Goal: Transaction & Acquisition: Purchase product/service

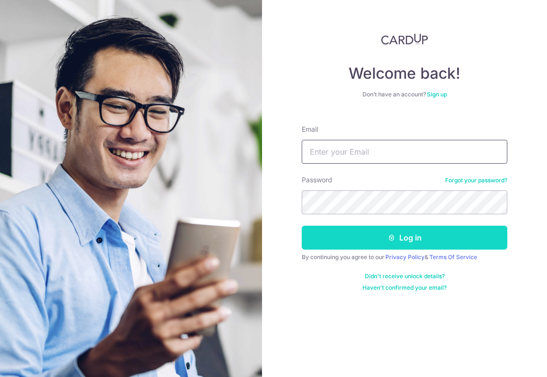
type input "[PERSON_NAME][EMAIL_ADDRESS][DOMAIN_NAME]"
click at [427, 236] on button "Log in" at bounding box center [403, 238] width 205 height 24
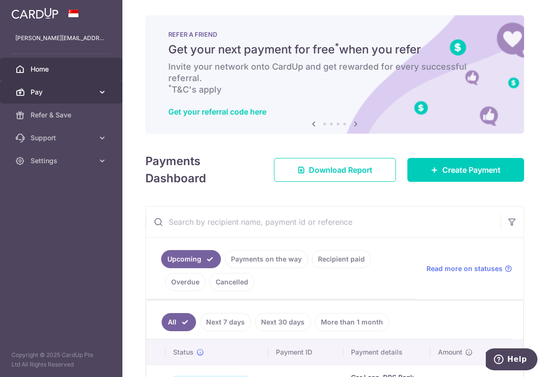
click at [80, 96] on span "Pay" at bounding box center [62, 92] width 63 height 10
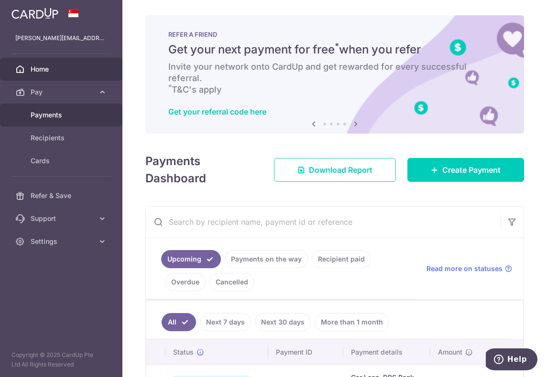
click at [60, 116] on span "Payments" at bounding box center [62, 115] width 63 height 10
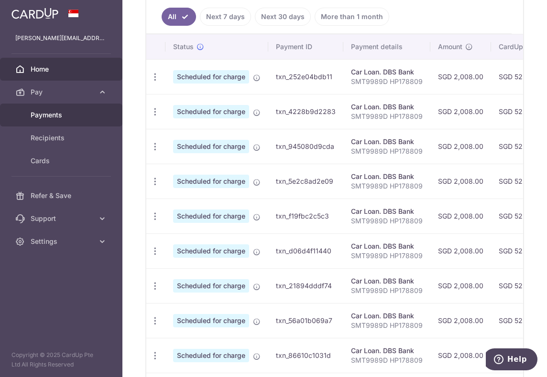
scroll to position [322, 0]
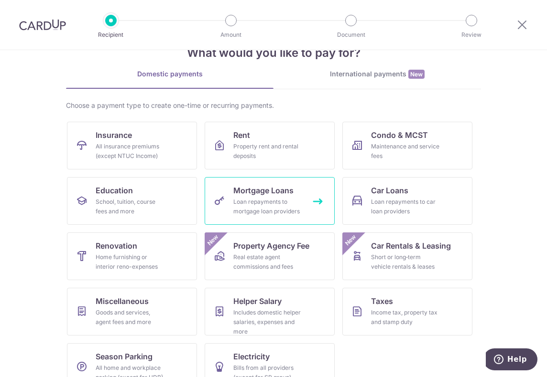
scroll to position [50, 0]
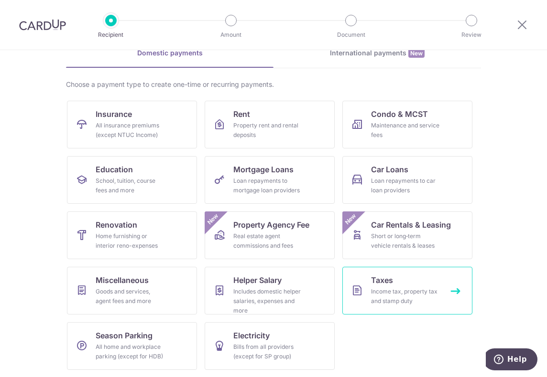
click at [380, 287] on div "Income tax, property tax and stamp duty" at bounding box center [405, 296] width 69 height 19
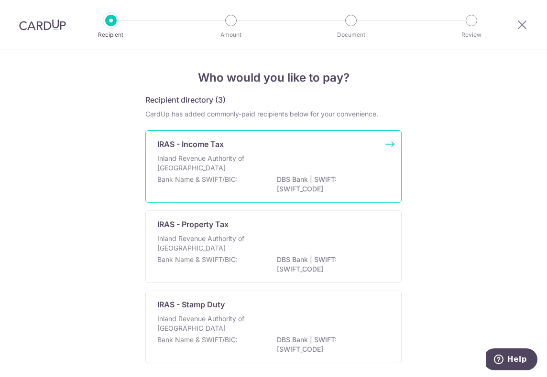
click at [288, 172] on div "Inland Revenue Authority of Singapore" at bounding box center [273, 164] width 232 height 21
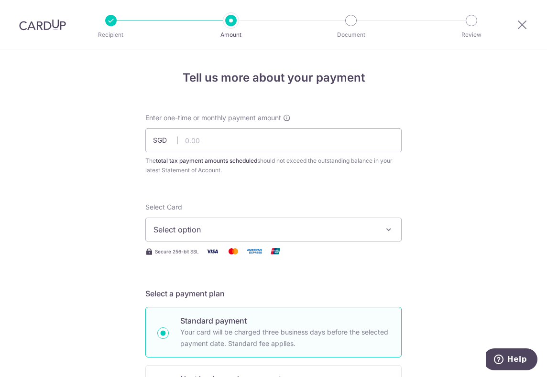
click at [215, 227] on span "Select option" at bounding box center [264, 229] width 223 height 11
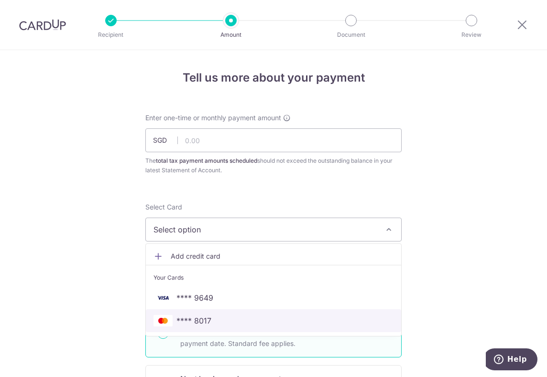
click at [200, 317] on span "**** 8017" at bounding box center [193, 320] width 35 height 11
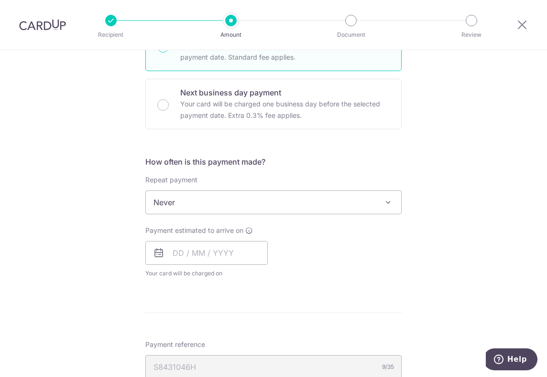
scroll to position [291, 0]
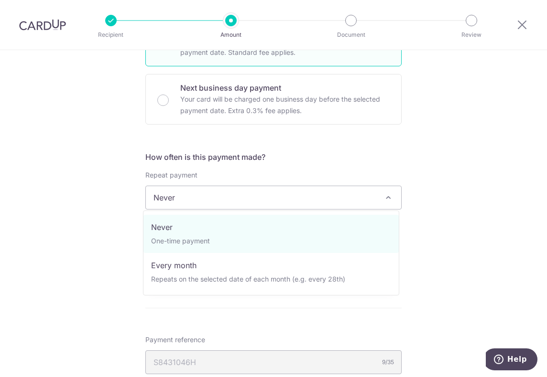
click at [206, 200] on span "Never" at bounding box center [273, 197] width 255 height 23
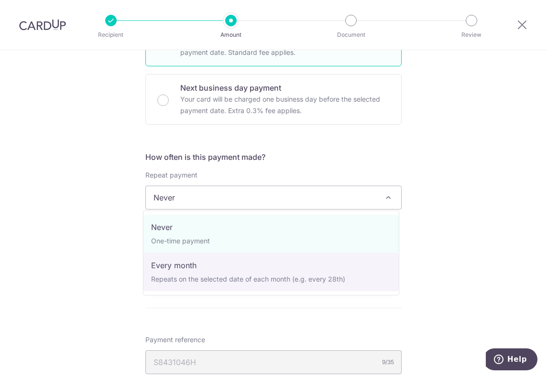
select select "3"
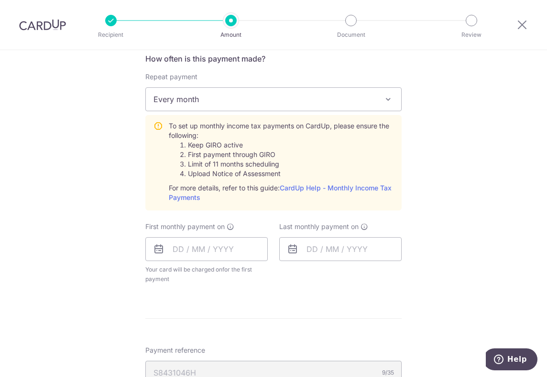
scroll to position [394, 0]
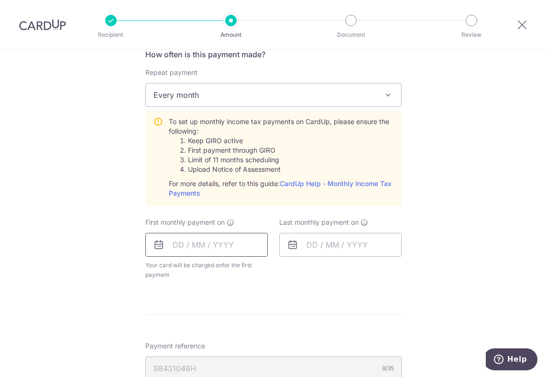
click at [195, 249] on input "text" at bounding box center [206, 245] width 122 height 24
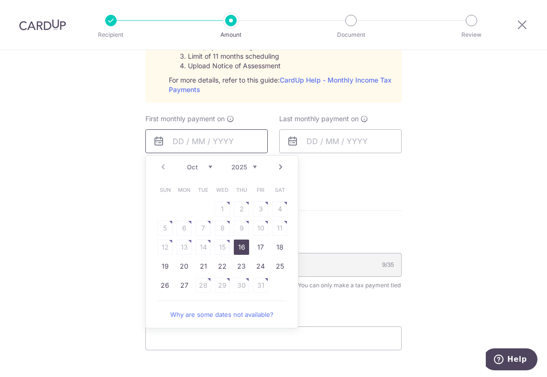
scroll to position [502, 0]
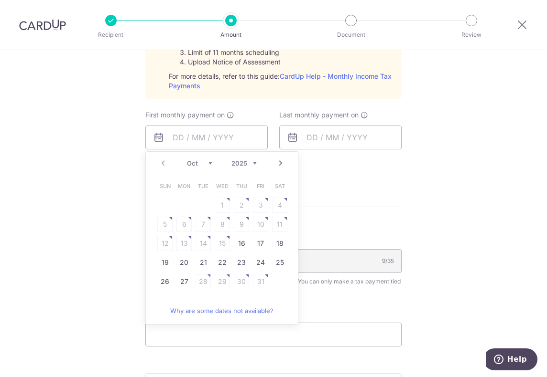
click at [202, 160] on select "Oct Nov Dec" at bounding box center [199, 164] width 25 height 8
click at [218, 330] on link "Why are some dates not available?" at bounding box center [221, 330] width 129 height 19
click at [161, 163] on link "Prev" at bounding box center [162, 163] width 11 height 11
click at [410, 151] on div "Tell us more about your payment Enter one-time or monthly payment amount SGD Th…" at bounding box center [273, 47] width 547 height 996
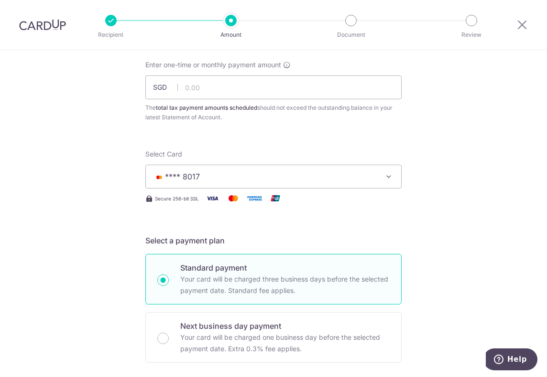
scroll to position [0, 0]
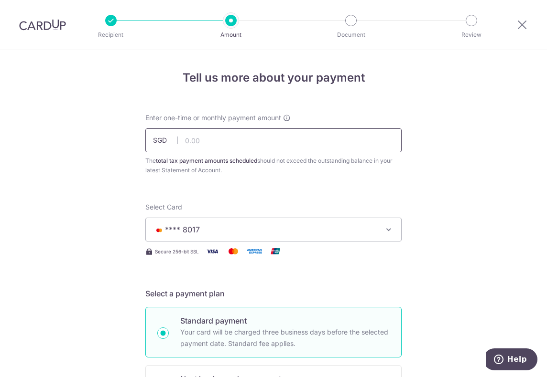
click at [233, 134] on input "text" at bounding box center [273, 141] width 256 height 24
type input "1,924.37"
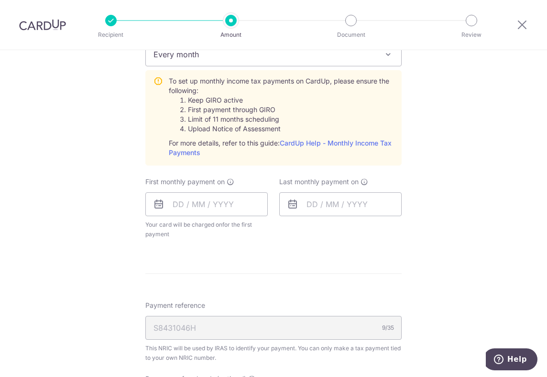
scroll to position [495, 0]
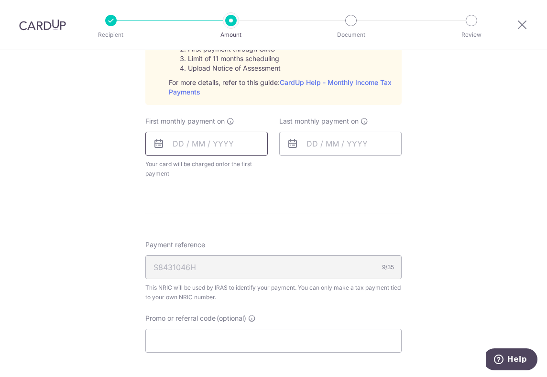
click at [219, 143] on input "text" at bounding box center [206, 144] width 122 height 24
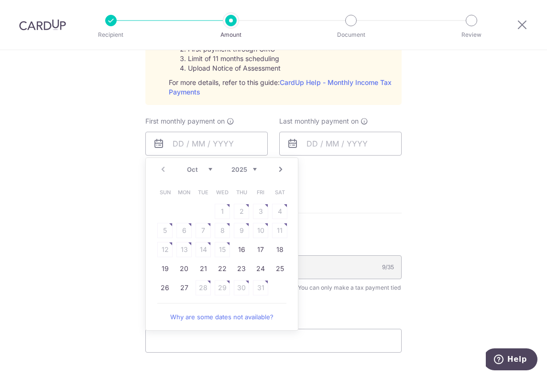
click at [279, 170] on link "Next" at bounding box center [280, 169] width 11 height 11
click at [158, 171] on link "Prev" at bounding box center [162, 169] width 11 height 11
click at [180, 287] on link "27" at bounding box center [183, 287] width 15 height 15
type input "[DATE]"
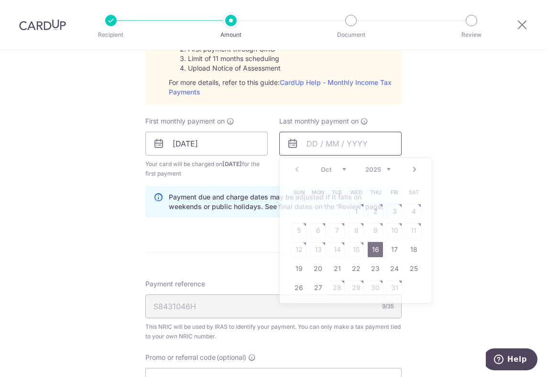
click at [301, 144] on input "text" at bounding box center [340, 144] width 122 height 24
click at [338, 171] on select "Oct Nov Dec" at bounding box center [333, 170] width 25 height 8
click at [378, 166] on select "2025 2026" at bounding box center [377, 170] width 25 height 8
click at [313, 166] on div "Prev Next Jan Feb Mar Apr May Jun Jul Aug Sep Oct Nov 2025 2026" at bounding box center [355, 169] width 152 height 23
click at [323, 172] on div "Jan Feb Mar Apr May Jun Jul Aug Sep Oct Nov 2025 2026" at bounding box center [356, 170] width 70 height 8
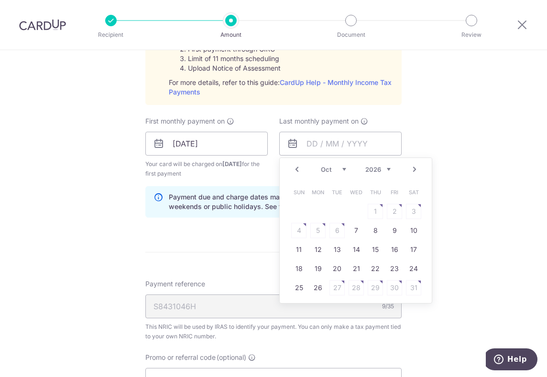
click at [332, 172] on div "Jan Feb Mar Apr May Jun Jul Aug Sep Oct Nov 2025 2026" at bounding box center [356, 170] width 70 height 8
click at [339, 168] on select "Jan Feb Mar Apr May Jun [DATE] Aug Sep Oct Nov" at bounding box center [333, 170] width 25 height 8
click at [293, 169] on link "Prev" at bounding box center [296, 169] width 11 height 11
click at [353, 273] on link "25" at bounding box center [355, 268] width 15 height 15
type input "[DATE]"
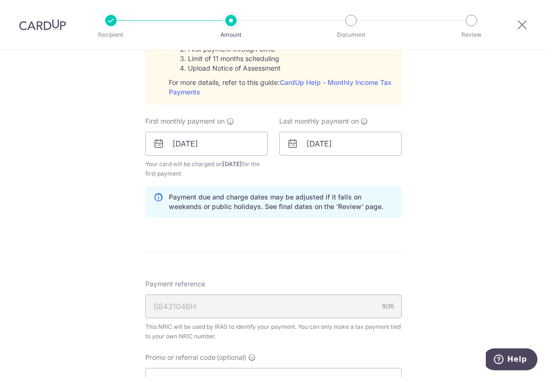
click at [420, 238] on div "Tell us more about your payment Enter one-time or monthly payment amount SGD 1,…" at bounding box center [273, 72] width 547 height 1035
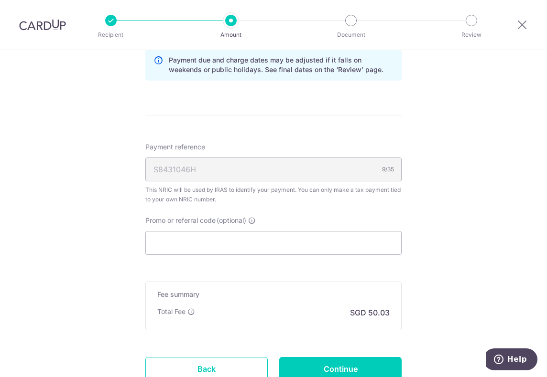
scroll to position [705, 0]
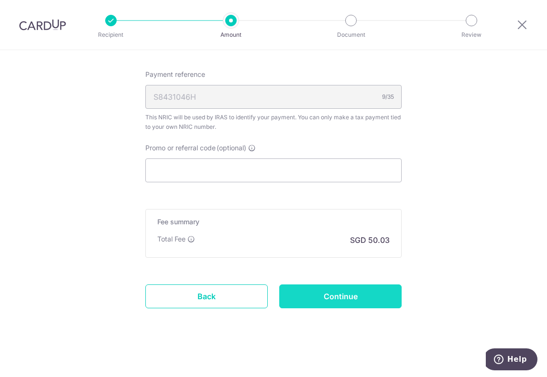
click at [340, 296] on input "Continue" at bounding box center [340, 297] width 122 height 24
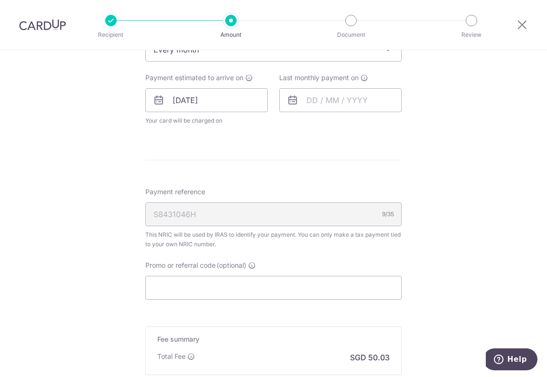
scroll to position [545, 0]
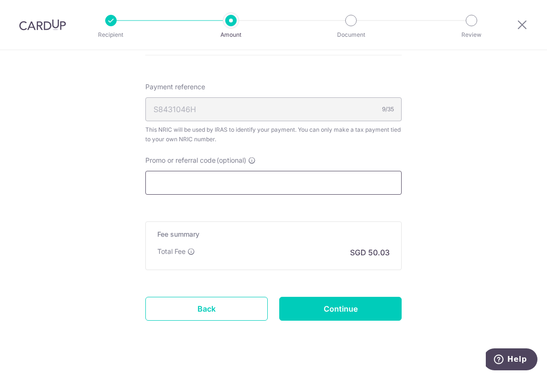
click at [238, 184] on input "Promo or referral code (optional)" at bounding box center [273, 183] width 256 height 24
paste input "VTAX25R"
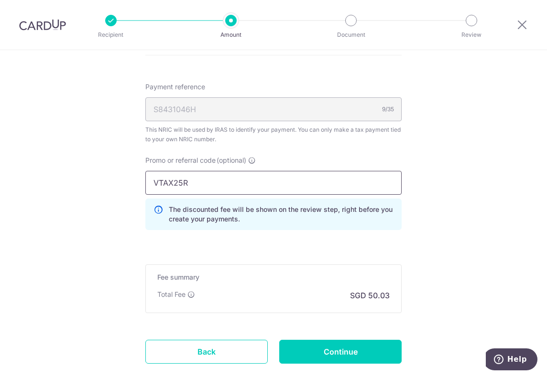
type input "VTAX25R"
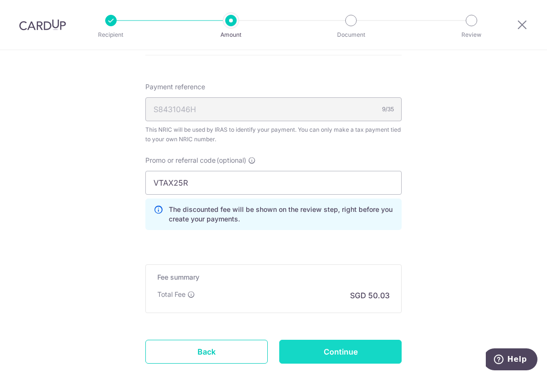
click at [336, 353] on input "Continue" at bounding box center [340, 352] width 122 height 24
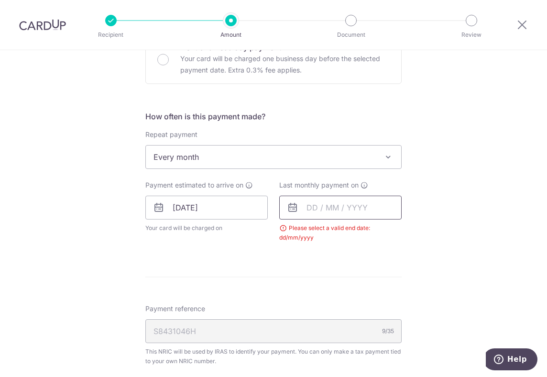
scroll to position [324, 0]
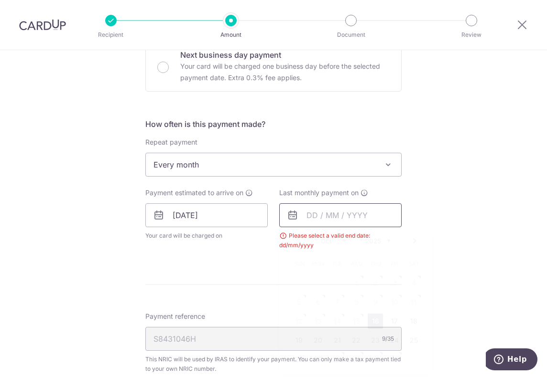
click at [300, 217] on input "text" at bounding box center [340, 216] width 122 height 24
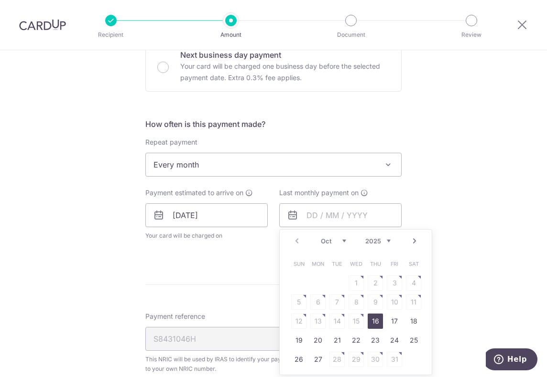
click at [388, 242] on div "Prev Next Oct Nov Dec 2025 2026" at bounding box center [355, 241] width 152 height 23
click at [379, 242] on select "2025 2026" at bounding box center [377, 241] width 25 height 8
drag, startPoint x: 363, startPoint y: 253, endPoint x: 330, endPoint y: 238, distance: 35.9
click at [330, 238] on select "Jan Feb Mar Apr May Jun Jul Aug Sep Oct Nov" at bounding box center [333, 241] width 25 height 8
click at [356, 339] on link "25" at bounding box center [355, 340] width 15 height 15
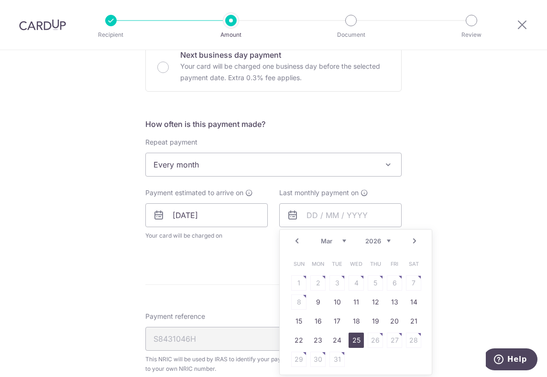
type input "[DATE]"
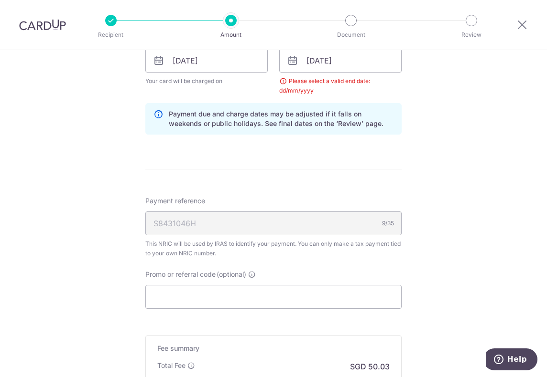
scroll to position [580, 0]
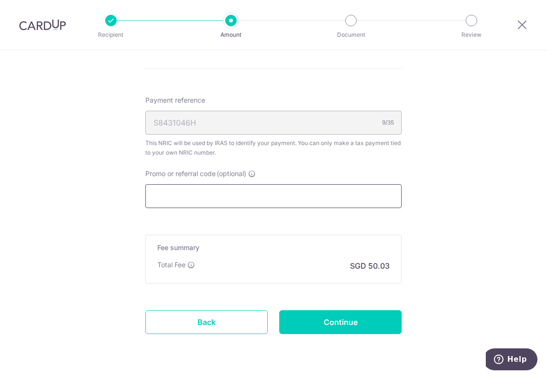
click at [236, 189] on input "Promo or referral code (optional)" at bounding box center [273, 196] width 256 height 24
paste input "VTAX25R"
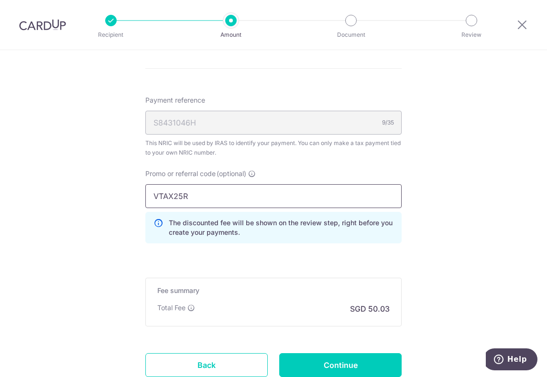
type input "VTAX25R"
drag, startPoint x: 289, startPoint y: 260, endPoint x: 302, endPoint y: 317, distance: 57.8
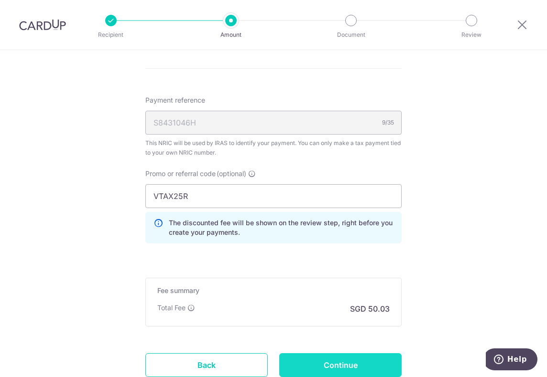
click at [317, 358] on input "Continue" at bounding box center [340, 366] width 122 height 24
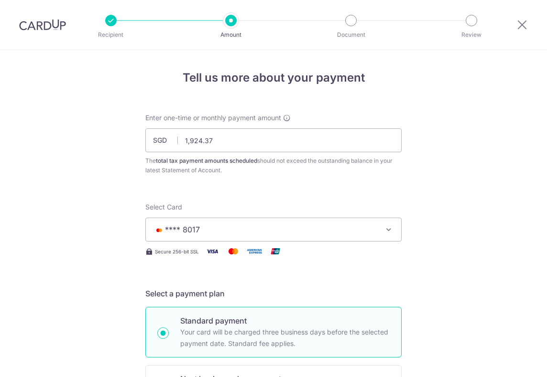
scroll to position [614, 0]
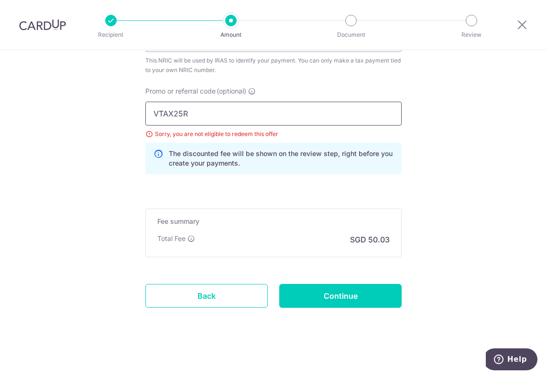
drag, startPoint x: 222, startPoint y: 110, endPoint x: -15, endPoint y: 94, distance: 237.5
click at [0, 94] on html "Recipient Amount Document Review Tell us more about your payment Enter one-time…" at bounding box center [273, 188] width 547 height 377
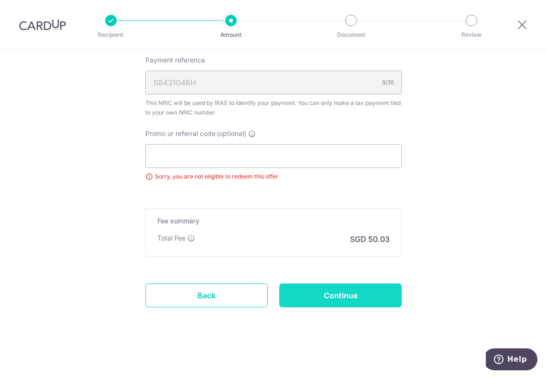
click at [343, 302] on input "Continue" at bounding box center [340, 296] width 122 height 24
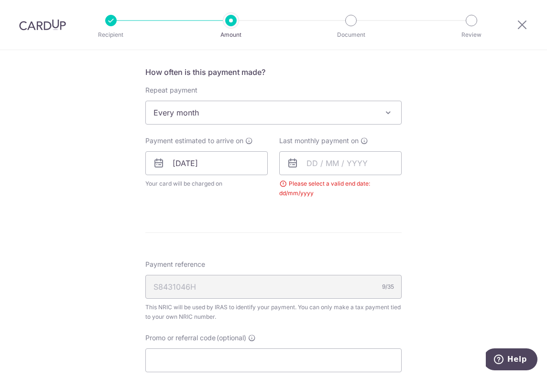
scroll to position [369, 0]
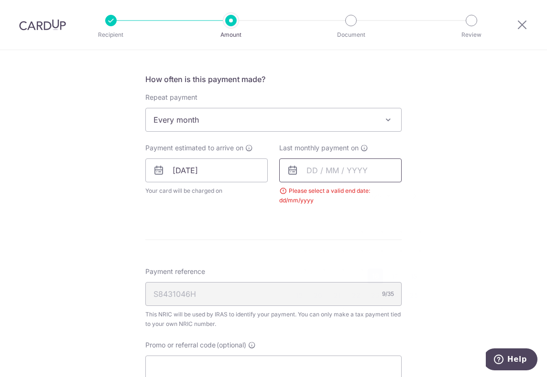
click at [341, 167] on input "text" at bounding box center [340, 171] width 122 height 24
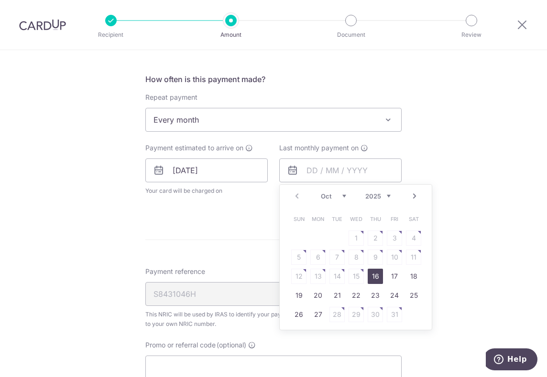
click at [368, 193] on select "2025 2026" at bounding box center [377, 197] width 25 height 8
click at [331, 193] on select "Jan Feb Mar Apr May Jun [DATE] Aug Sep Oct Nov" at bounding box center [333, 197] width 25 height 8
drag, startPoint x: 353, startPoint y: 293, endPoint x: 356, endPoint y: 289, distance: 5.1
click at [353, 293] on link "25" at bounding box center [355, 295] width 15 height 15
type input "[DATE]"
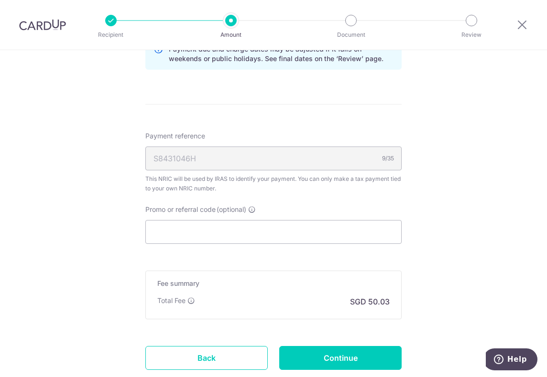
scroll to position [606, 0]
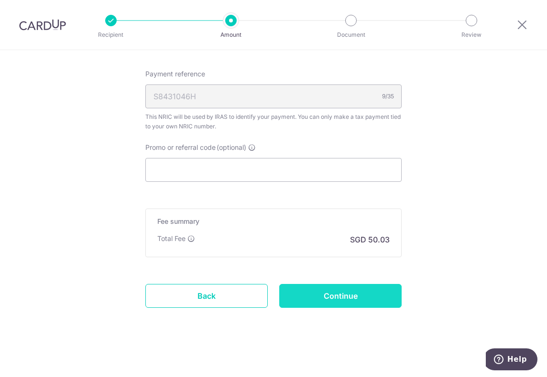
click at [352, 295] on input "Continue" at bounding box center [340, 296] width 122 height 24
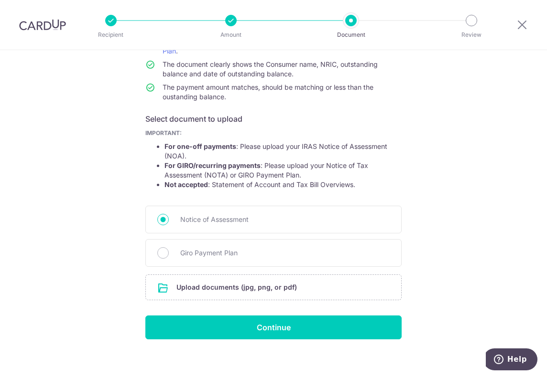
scroll to position [109, 0]
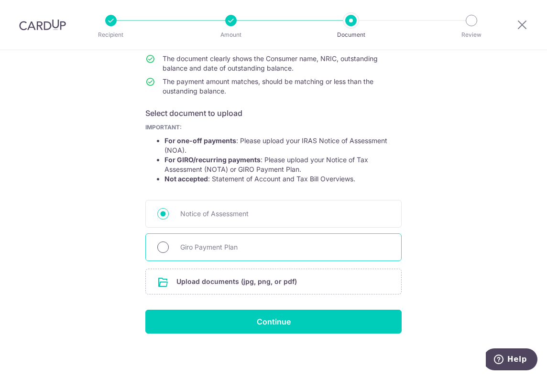
click at [160, 248] on input "Giro Payment Plan" at bounding box center [162, 247] width 11 height 11
radio input "true"
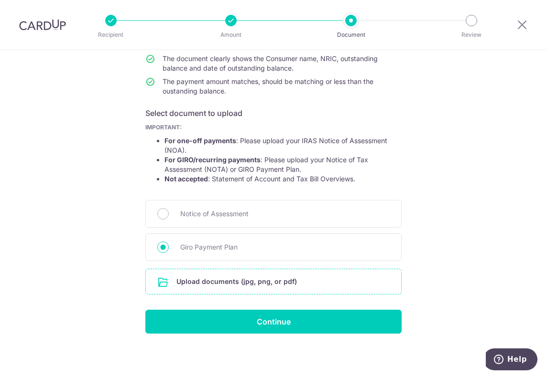
click at [212, 282] on input "file" at bounding box center [273, 281] width 255 height 25
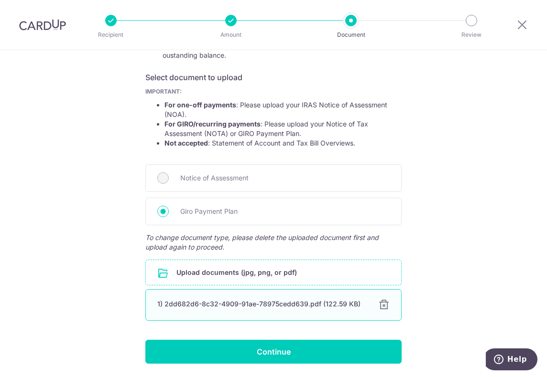
scroll to position [175, 0]
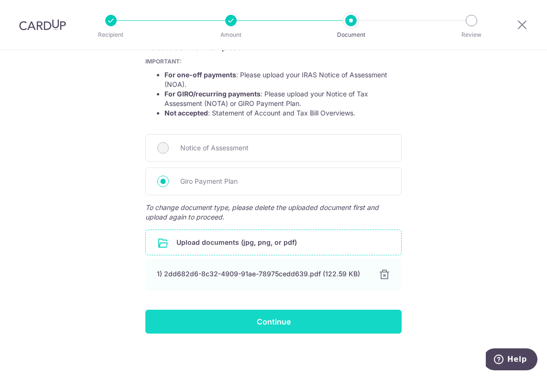
click at [263, 322] on input "Continue" at bounding box center [273, 322] width 256 height 24
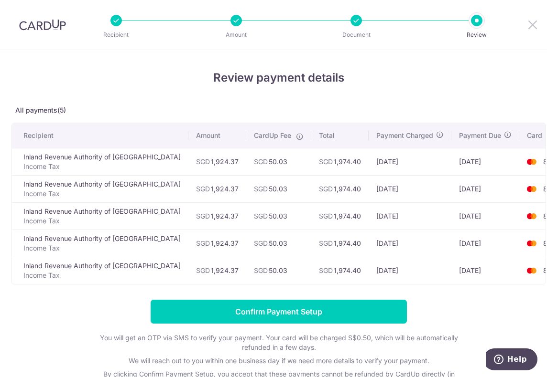
drag, startPoint x: 533, startPoint y: 22, endPoint x: 323, endPoint y: 56, distance: 212.9
click at [533, 22] on icon at bounding box center [531, 25] width 11 height 12
